Goal: Task Accomplishment & Management: Manage account settings

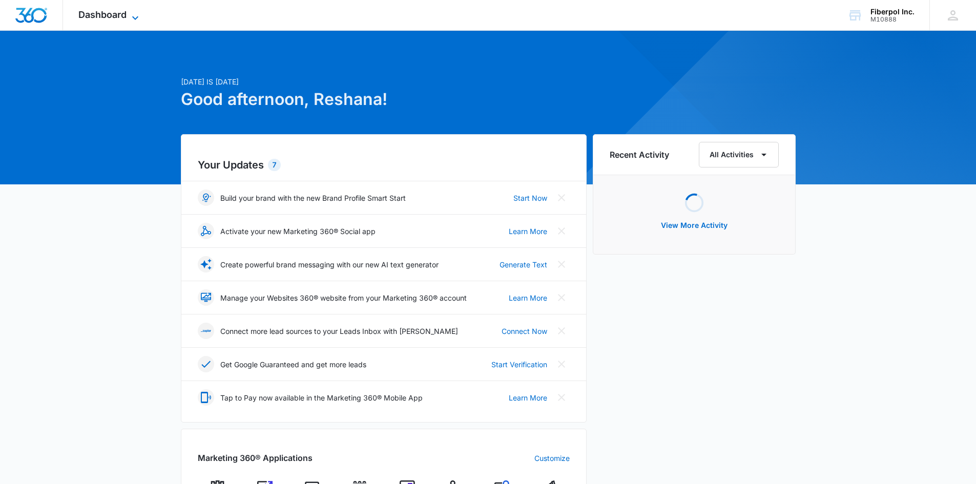
click at [117, 13] on span "Dashboard" at bounding box center [102, 14] width 48 height 11
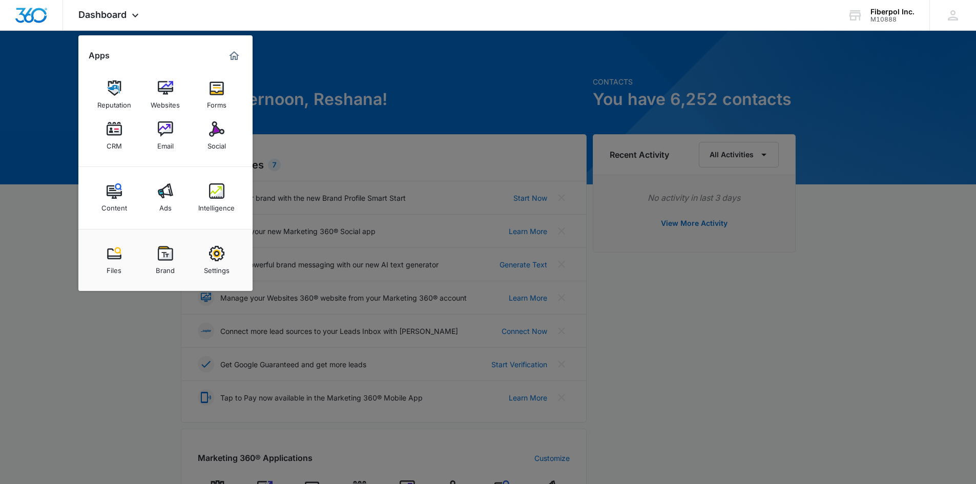
click at [900, 309] on div at bounding box center [488, 242] width 976 height 484
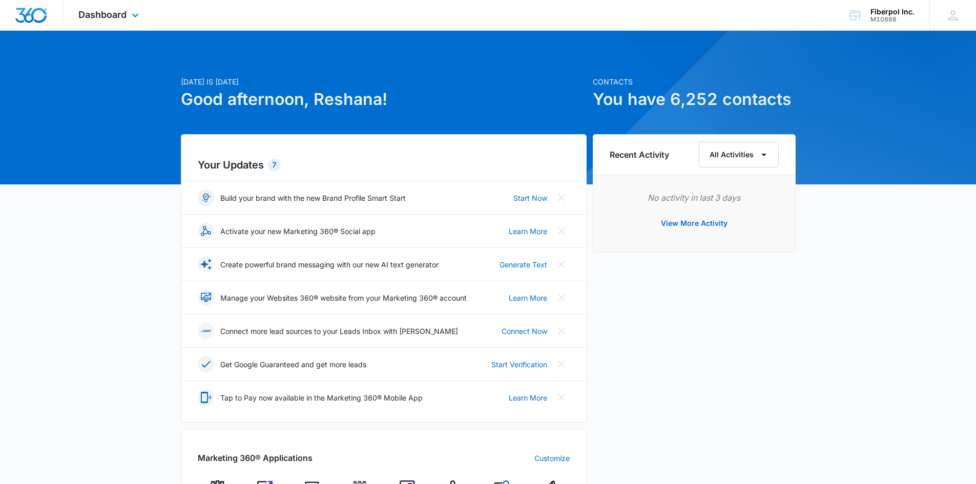
click at [123, 23] on div "Dashboard Apps Reputation Websites Forms CRM Email Social Content Ads Intellige…" at bounding box center [110, 15] width 94 height 30
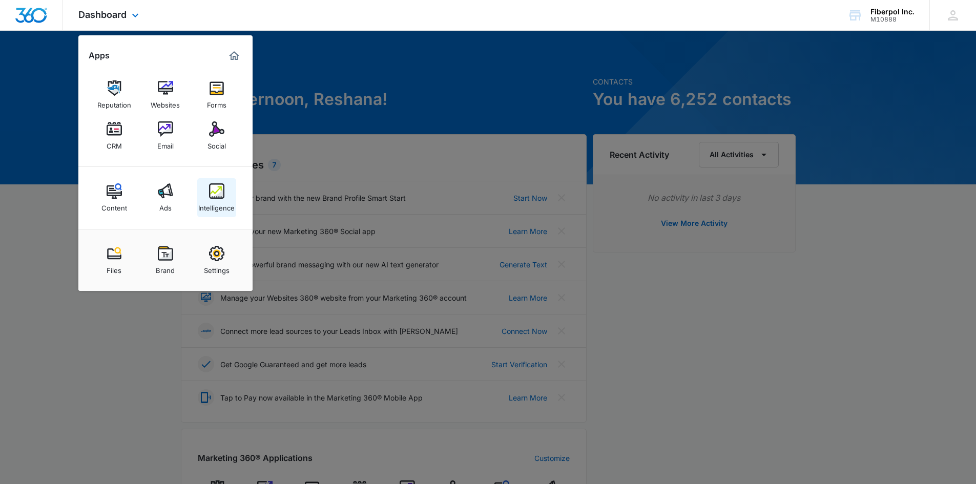
click at [217, 199] on div "Intelligence" at bounding box center [216, 205] width 36 height 13
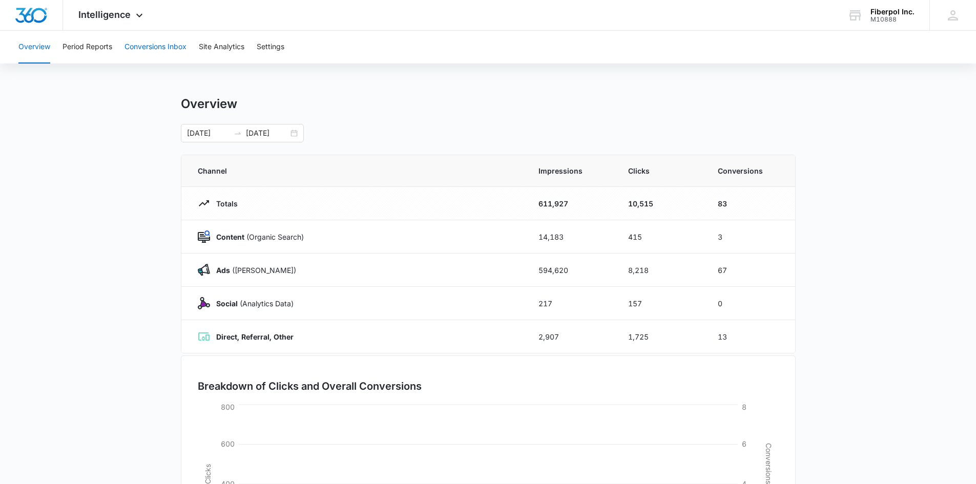
click at [180, 45] on button "Conversions Inbox" at bounding box center [156, 47] width 62 height 33
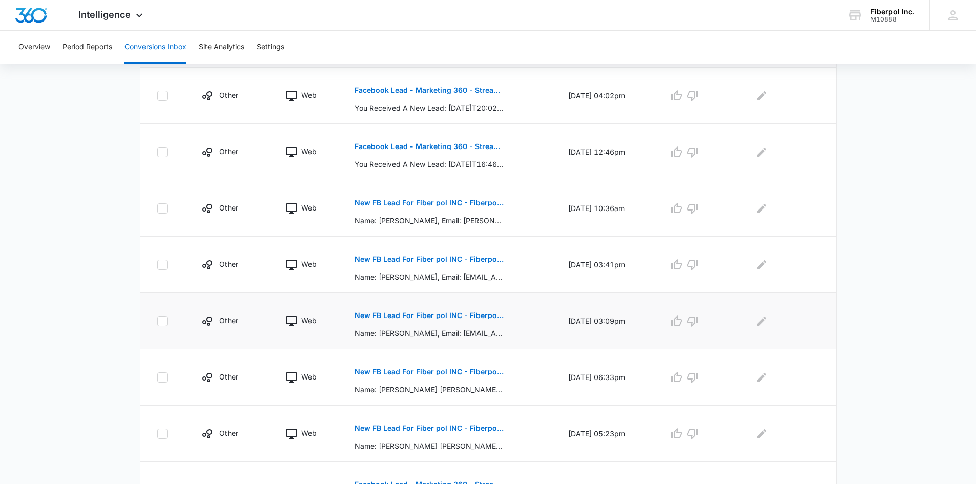
scroll to position [256, 0]
click at [439, 199] on p "New FB Lead For Fiber pol INC - Fiberpol Kitchen Transformation Lead Form" at bounding box center [429, 201] width 149 height 7
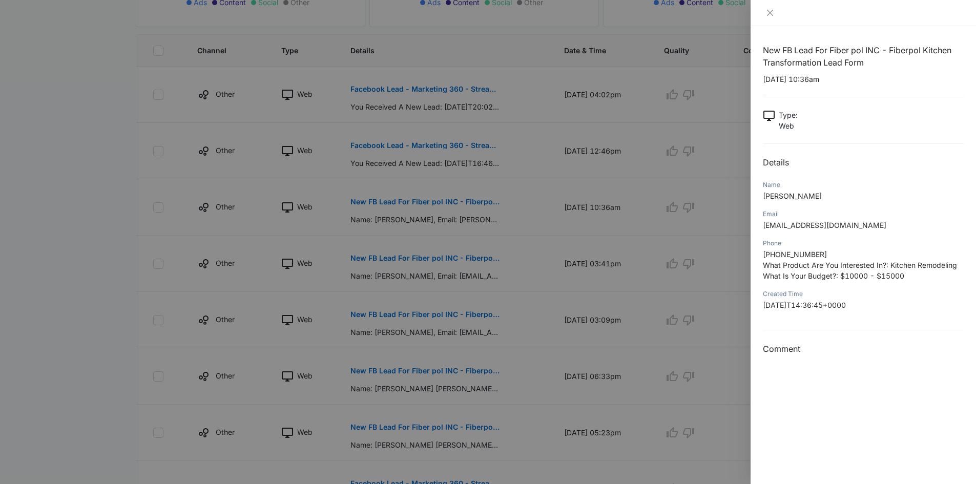
drag, startPoint x: 757, startPoint y: 178, endPoint x: 849, endPoint y: 289, distance: 143.4
click at [872, 309] on div "New FB Lead For Fiber pol INC - Fiberpol Kitchen Transformation Lead Form [DATE…" at bounding box center [864, 255] width 226 height 458
copy div "Name [PERSON_NAME] Email [PERSON_NAME][EMAIL_ADDRESS][DOMAIN_NAME] Phone [PHONE…"
click at [513, 186] on div at bounding box center [488, 242] width 976 height 484
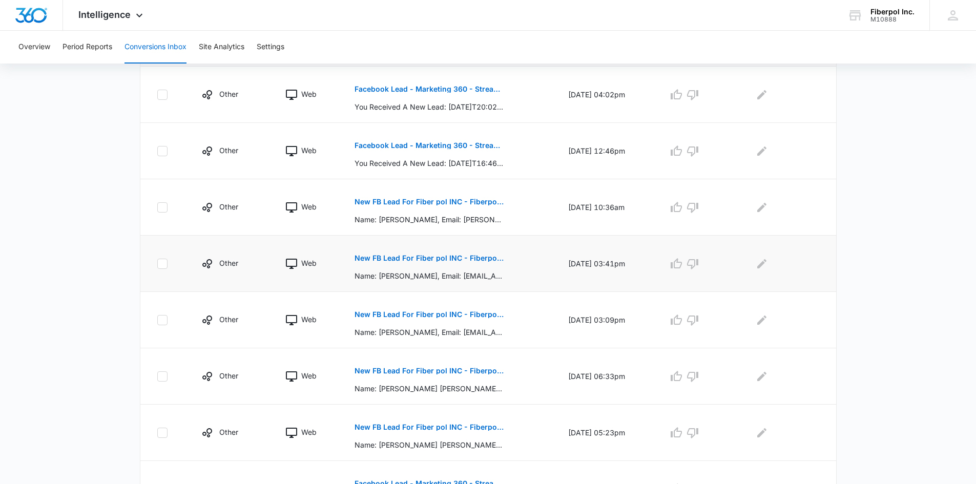
click at [471, 252] on button "New FB Lead For Fiber pol INC - Fiberpol Kitchen Transformation Lead Form" at bounding box center [429, 258] width 149 height 25
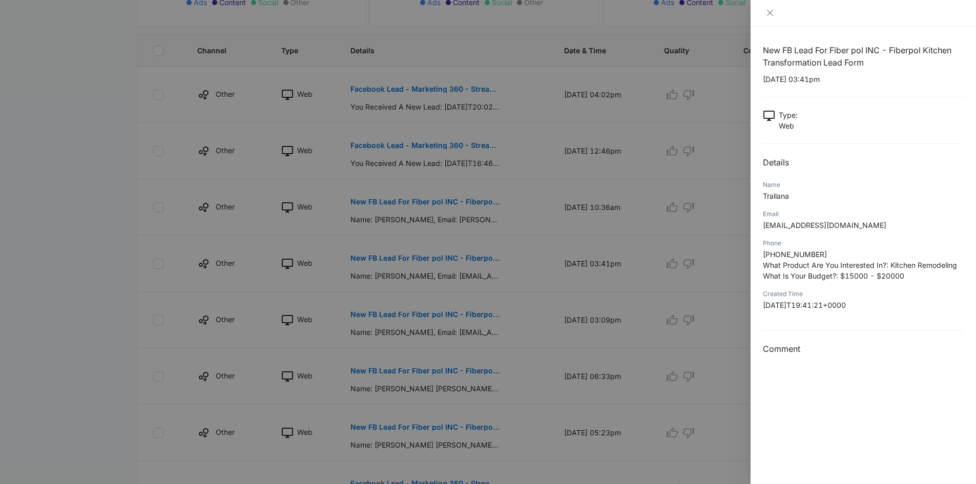
drag, startPoint x: 762, startPoint y: 162, endPoint x: 895, endPoint y: 310, distance: 198.5
click at [895, 310] on div "New FB Lead For Fiber pol INC - Fiberpol Kitchen Transformation Lead Form [DATE…" at bounding box center [864, 255] width 226 height 458
copy div "Details Name [PERSON_NAME] Email [EMAIL_ADDRESS][DOMAIN_NAME] Phone [PHONE_NUMB…"
click at [504, 163] on div at bounding box center [488, 242] width 976 height 484
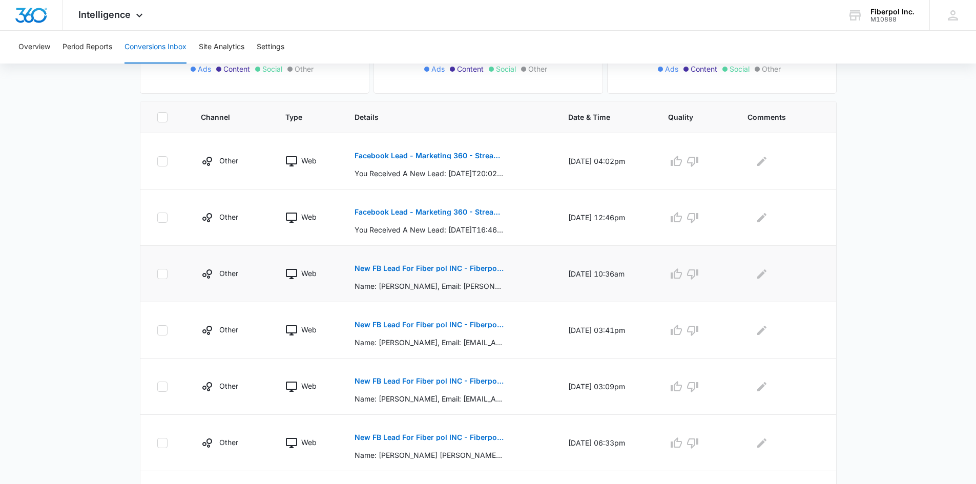
scroll to position [205, 0]
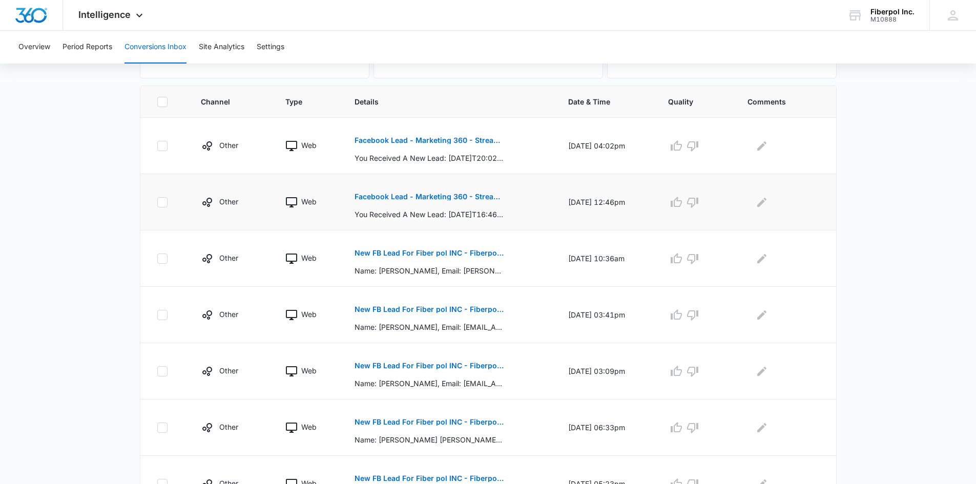
click at [454, 205] on button "Facebook Lead - Marketing 360 - Streamline Form" at bounding box center [429, 197] width 149 height 25
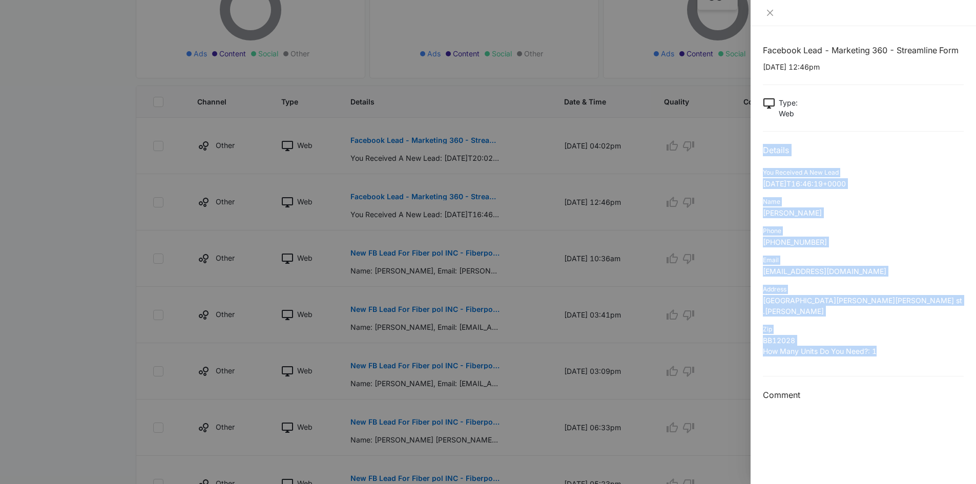
drag, startPoint x: 890, startPoint y: 338, endPoint x: 761, endPoint y: 153, distance: 226.1
click at [761, 153] on div "Facebook Lead - Marketing 360 - Streamline Form [DATE] 12:46pm Type : Web Detai…" at bounding box center [864, 255] width 226 height 458
copy div "Details You Received A New Lead [DATE]T16:46:19+0000 Name [PERSON_NAME] Phone […"
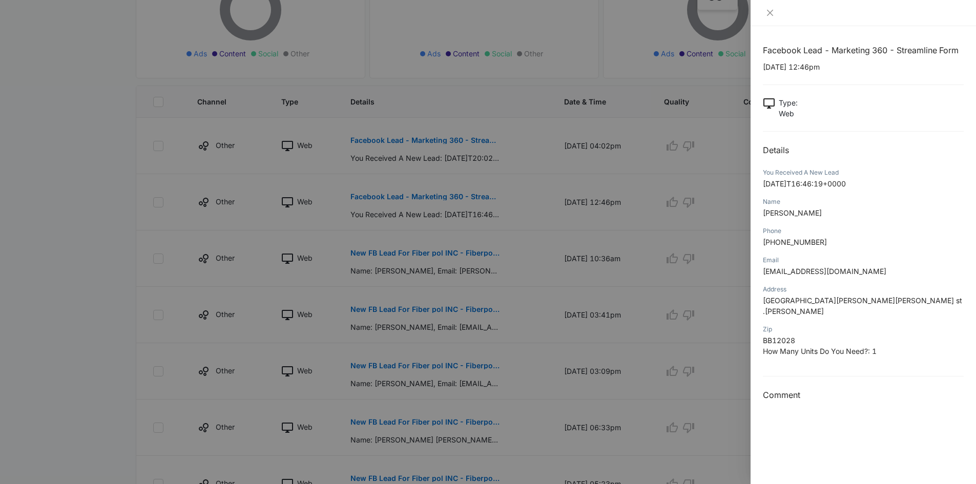
click at [463, 176] on div at bounding box center [488, 242] width 976 height 484
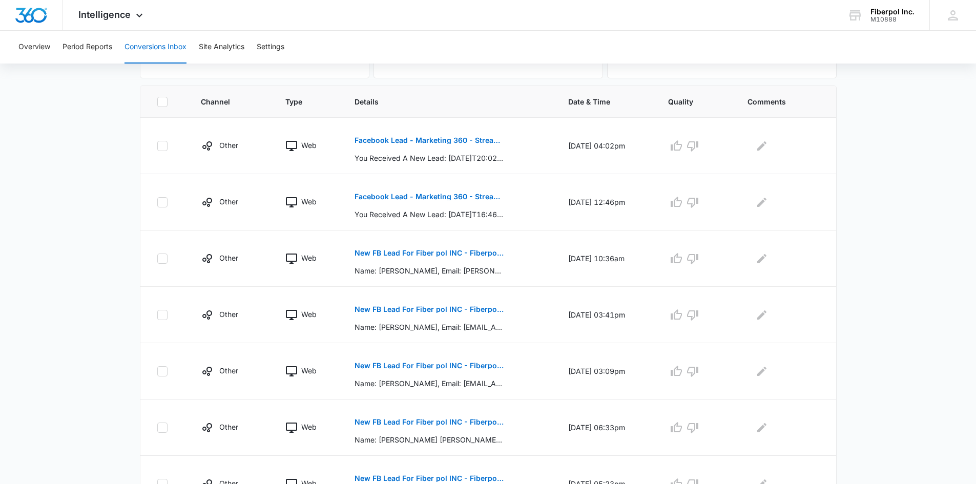
click at [463, 147] on button "Facebook Lead - Marketing 360 - Streamline Form" at bounding box center [429, 140] width 149 height 25
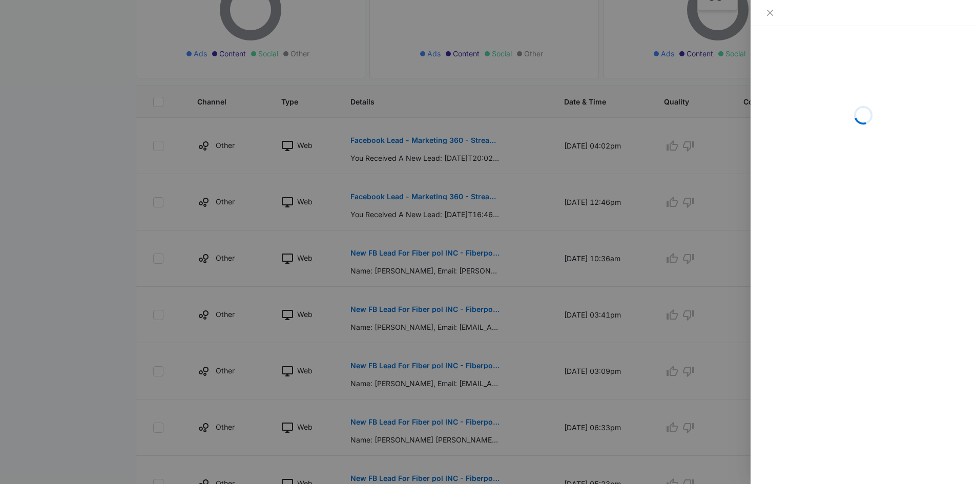
click at [460, 140] on div at bounding box center [488, 242] width 976 height 484
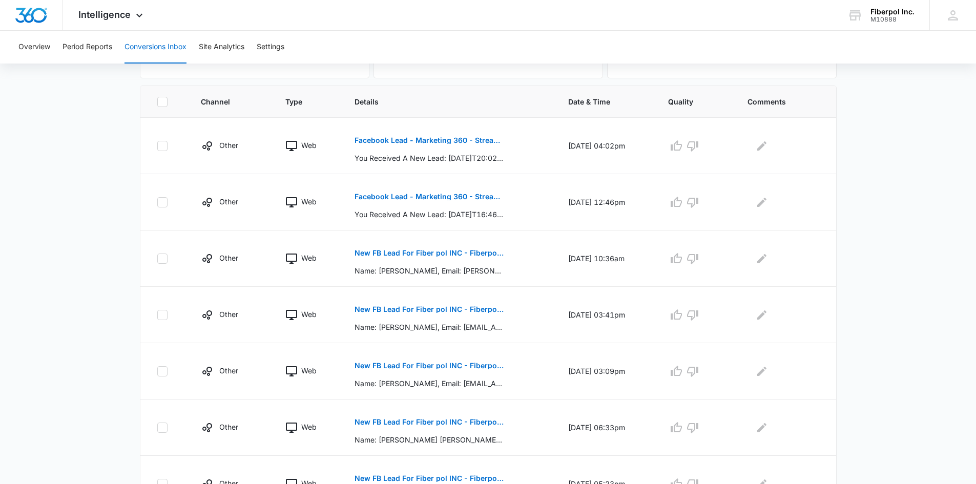
click at [460, 140] on p "Facebook Lead - Marketing 360 - Streamline Form" at bounding box center [429, 140] width 149 height 7
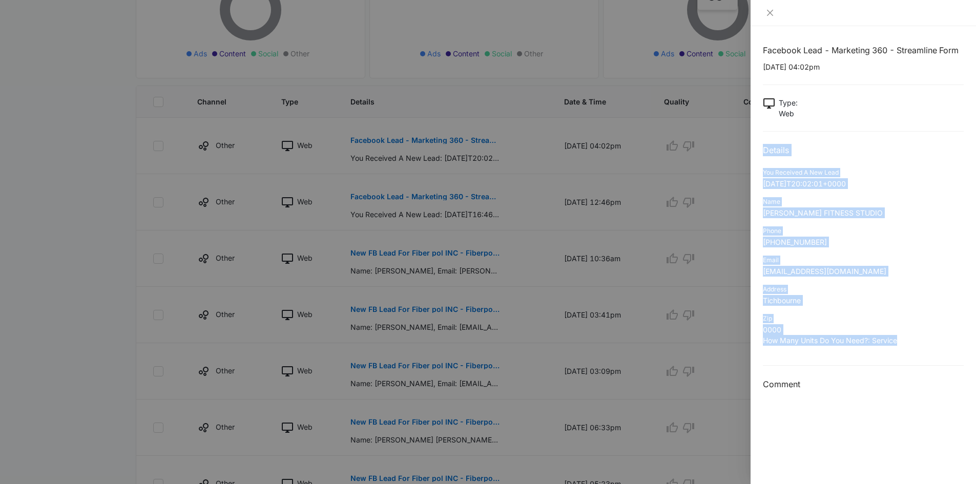
drag, startPoint x: 919, startPoint y: 340, endPoint x: 764, endPoint y: 149, distance: 246.1
click at [764, 149] on div "Facebook Lead - Marketing 360 - Streamline Form [DATE] 04:02pm Type : Web Detai…" at bounding box center [863, 217] width 201 height 347
copy div "Details You Received A New Lead [DATE]T20:02:01+0000 Name [PERSON_NAME] FITNESS…"
